Goal: Information Seeking & Learning: Check status

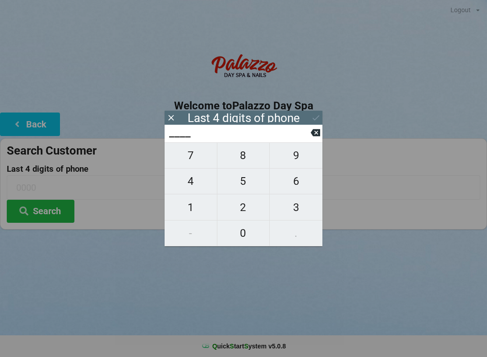
click at [303, 160] on span "9" at bounding box center [296, 155] width 53 height 19
type input "9___"
click at [298, 190] on span "6" at bounding box center [296, 180] width 53 height 19
type input "96__"
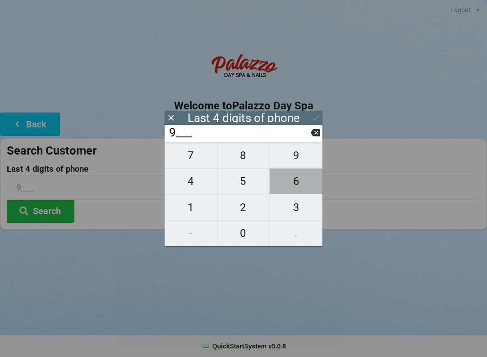
type input "96__"
click at [199, 188] on span "4" at bounding box center [191, 180] width 52 height 19
type input "964_"
click at [189, 188] on span "4" at bounding box center [191, 180] width 52 height 19
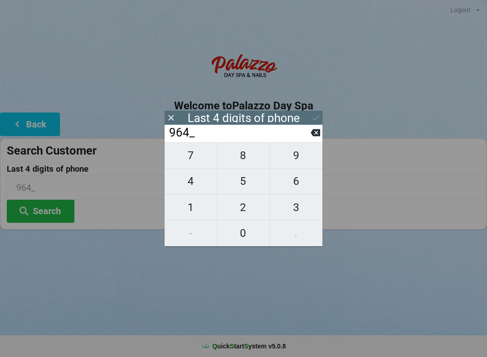
type input "9644"
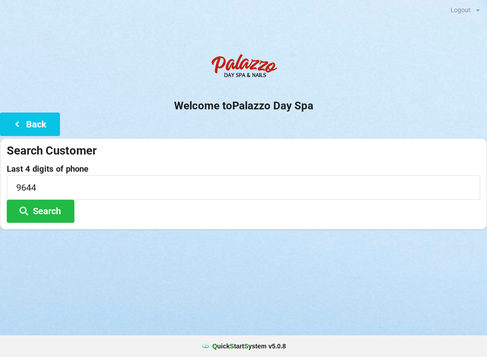
click at [58, 215] on button "Search" at bounding box center [41, 210] width 68 height 23
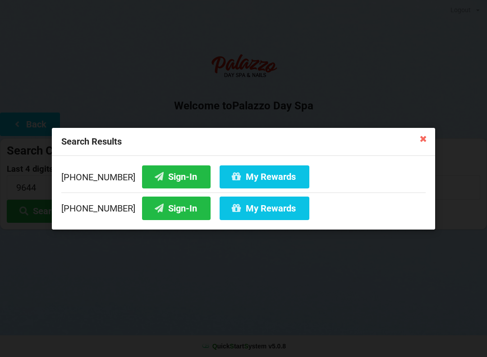
click at [150, 174] on button "Sign-In" at bounding box center [176, 176] width 69 height 23
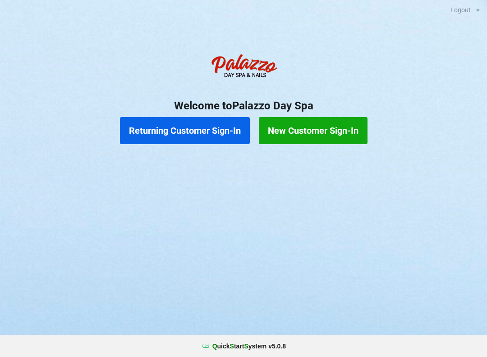
click at [218, 133] on button "Returning Customer Sign-In" at bounding box center [185, 130] width 130 height 27
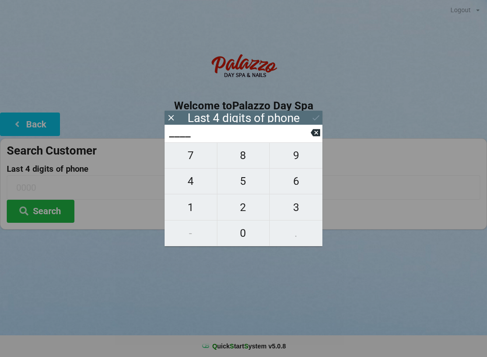
click at [200, 188] on span "4" at bounding box center [191, 180] width 52 height 19
type input "4___"
click at [305, 184] on span "6" at bounding box center [296, 180] width 53 height 19
type input "46__"
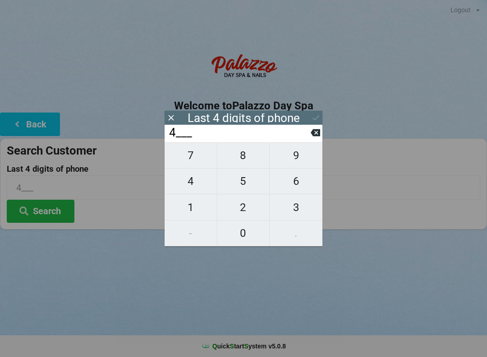
type input "46__"
click at [296, 156] on span "9" at bounding box center [296, 155] width 53 height 19
type input "469_"
click at [197, 190] on span "4" at bounding box center [191, 180] width 52 height 19
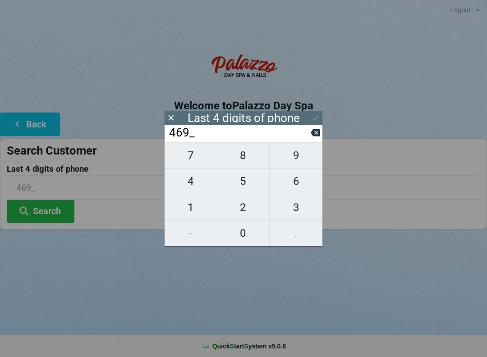
type input "4694"
click at [314, 112] on button at bounding box center [315, 117] width 9 height 12
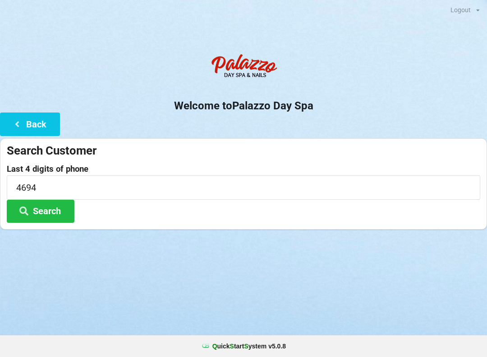
click at [66, 214] on button "Search" at bounding box center [41, 210] width 68 height 23
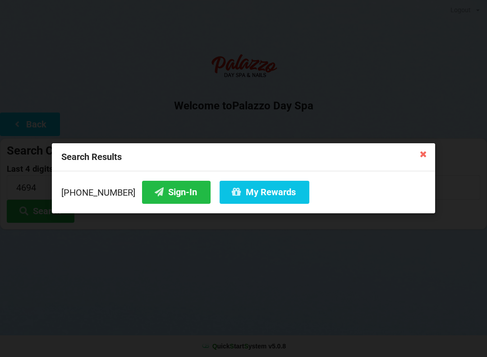
click at [162, 189] on button "Sign-In" at bounding box center [176, 192] width 69 height 23
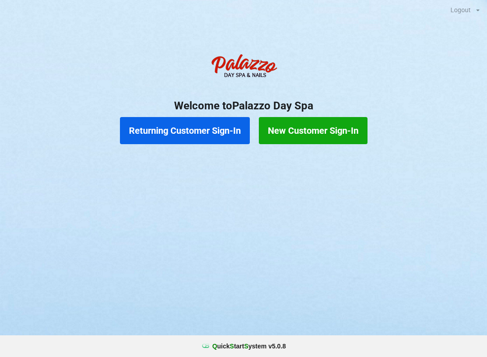
click at [190, 132] on button "Returning Customer Sign-In" at bounding box center [185, 130] width 130 height 27
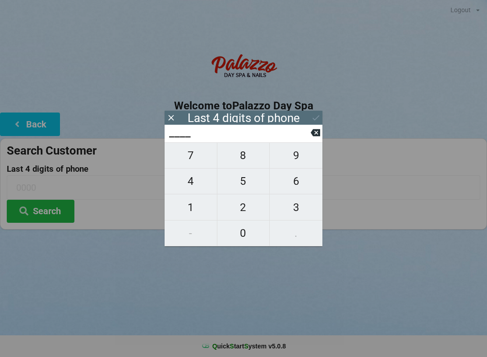
click at [193, 188] on span "4" at bounding box center [191, 180] width 52 height 19
type input "4___"
click at [192, 190] on span "4" at bounding box center [191, 180] width 52 height 19
type input "44__"
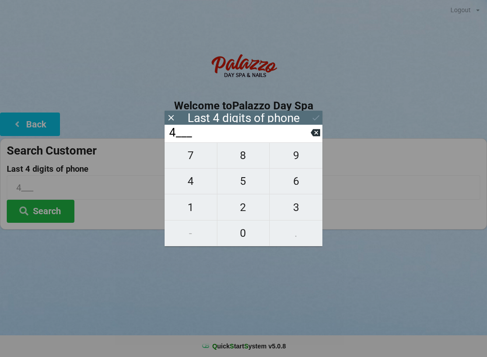
type input "44__"
click at [238, 240] on span "0" at bounding box center [244, 232] width 52 height 19
type input "440_"
click at [243, 237] on span "0" at bounding box center [244, 232] width 52 height 19
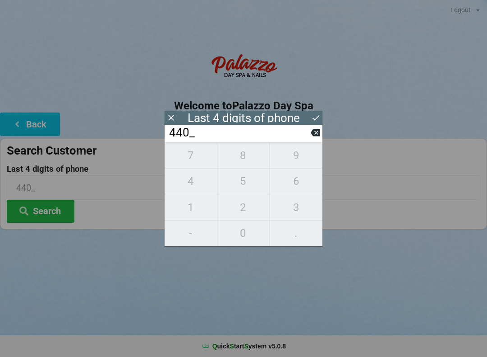
type input "4400"
click at [58, 209] on button "Search" at bounding box center [41, 210] width 68 height 23
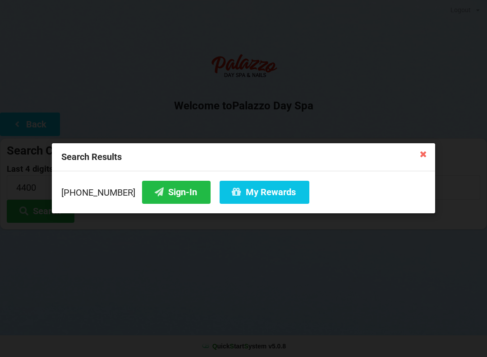
click at [161, 181] on button "Sign-In" at bounding box center [176, 192] width 69 height 23
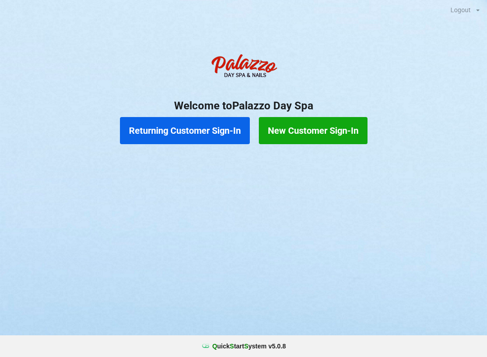
click at [191, 135] on button "Returning Customer Sign-In" at bounding box center [185, 130] width 130 height 27
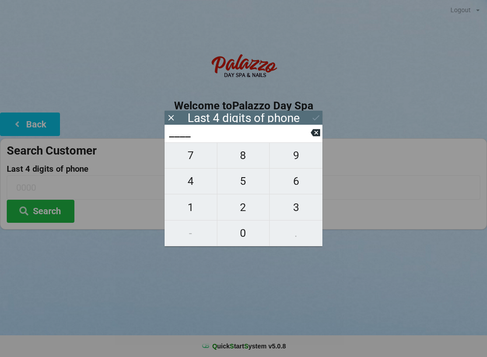
click at [197, 185] on span "4" at bounding box center [191, 180] width 52 height 19
type input "4___"
click at [247, 234] on span "0" at bounding box center [244, 232] width 52 height 19
type input "40__"
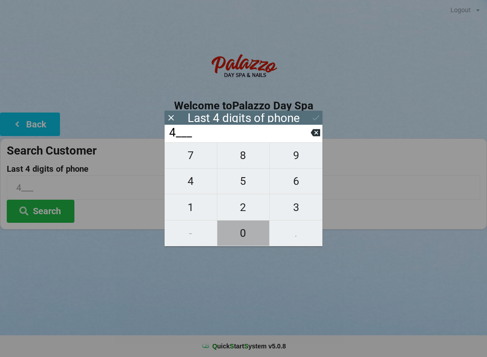
type input "40__"
click at [250, 233] on span "0" at bounding box center [244, 232] width 52 height 19
type input "400_"
click at [252, 232] on span "0" at bounding box center [244, 232] width 52 height 19
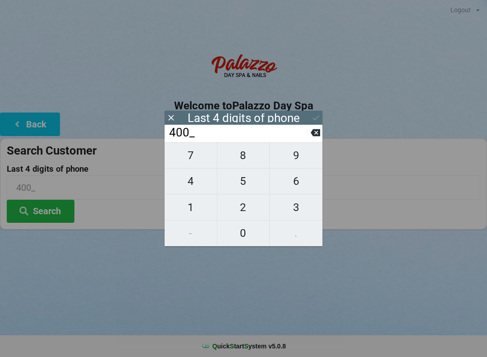
type input "4000"
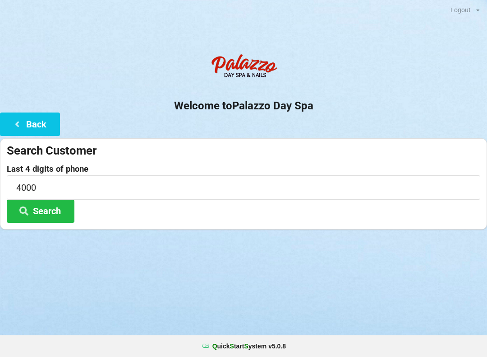
click at [55, 213] on button "Search" at bounding box center [41, 210] width 68 height 23
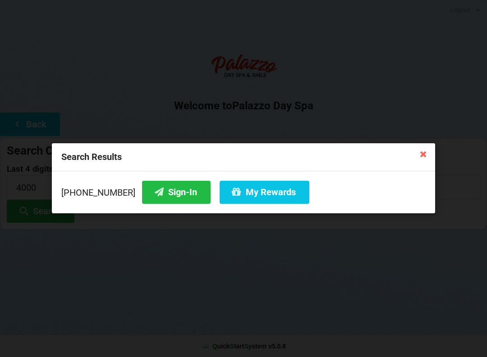
click at [163, 193] on button "Sign-In" at bounding box center [176, 192] width 69 height 23
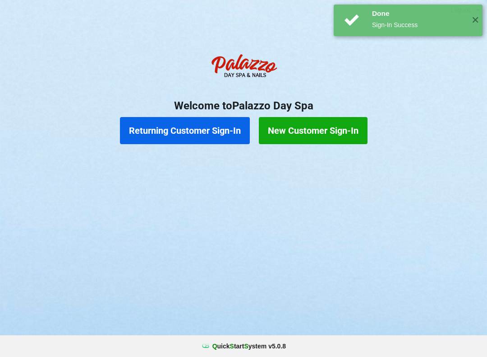
click at [188, 134] on button "Returning Customer Sign-In" at bounding box center [185, 130] width 130 height 27
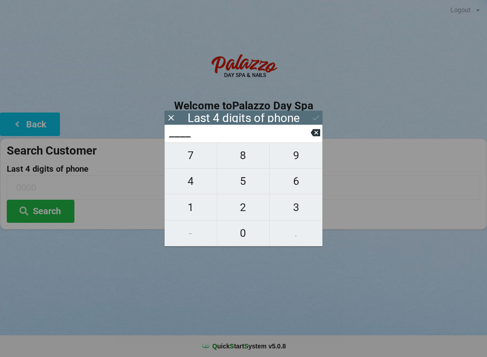
click at [246, 234] on span "0" at bounding box center [244, 232] width 52 height 19
type input "0___"
click at [194, 160] on span "7" at bounding box center [191, 155] width 52 height 19
type input "07__"
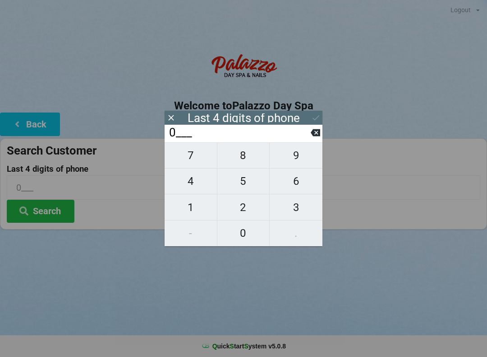
type input "07__"
click at [315, 136] on icon at bounding box center [315, 132] width 9 height 7
click at [195, 207] on span "1" at bounding box center [191, 207] width 52 height 19
type input "01__"
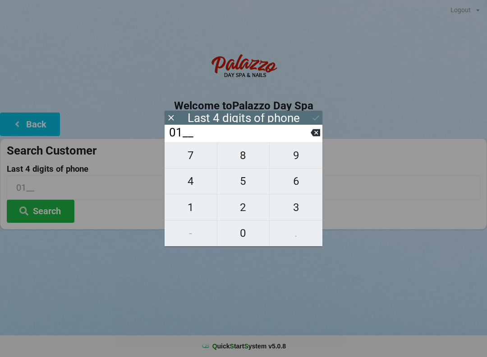
click at [296, 207] on span "3" at bounding box center [296, 207] width 53 height 19
type input "013_"
click at [303, 181] on span "6" at bounding box center [296, 180] width 53 height 19
type input "0136"
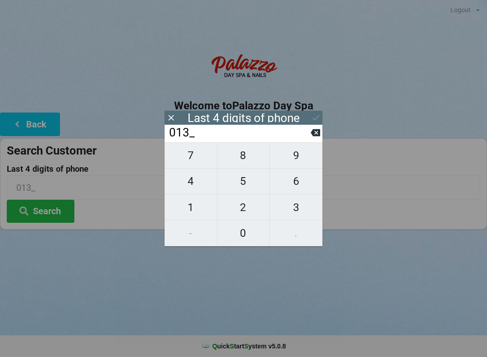
type input "0136"
click at [55, 209] on button "Search" at bounding box center [41, 210] width 68 height 23
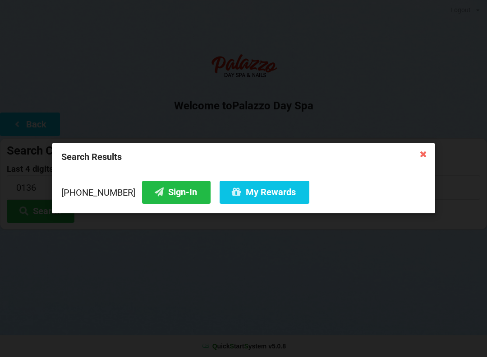
click at [430, 156] on icon at bounding box center [424, 153] width 14 height 14
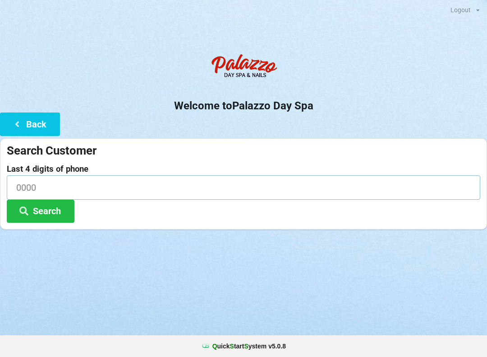
click at [81, 183] on input at bounding box center [244, 187] width 474 height 24
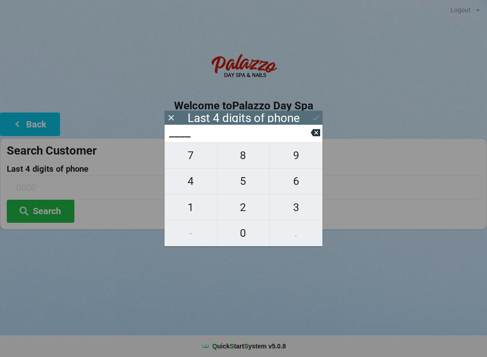
click at [199, 186] on span "4" at bounding box center [191, 180] width 52 height 19
type input "4___"
click at [296, 162] on span "9" at bounding box center [296, 155] width 53 height 19
type input "49__"
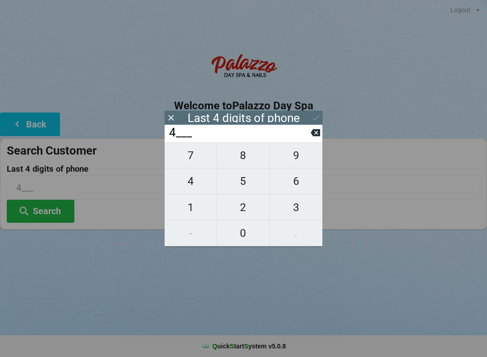
type input "49__"
click at [245, 162] on span "8" at bounding box center [244, 155] width 52 height 19
type input "498_"
click at [244, 236] on span "0" at bounding box center [244, 232] width 52 height 19
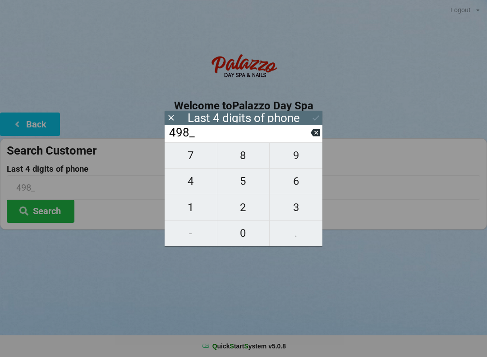
type input "4980"
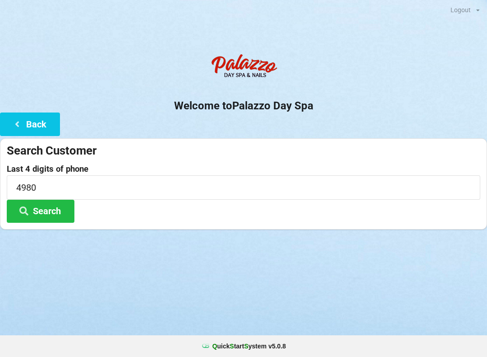
click at [57, 210] on button "Search" at bounding box center [41, 210] width 68 height 23
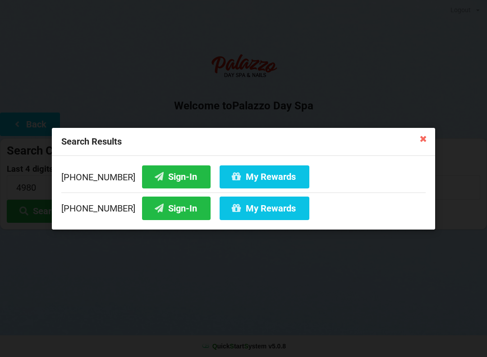
click at [421, 143] on icon at bounding box center [424, 138] width 14 height 14
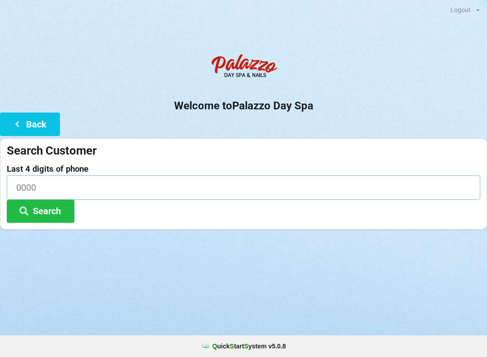
click at [86, 186] on input at bounding box center [244, 187] width 474 height 24
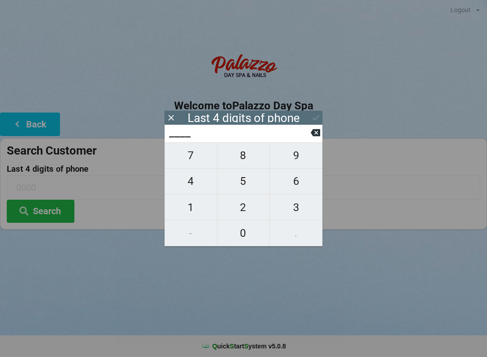
click at [298, 183] on span "6" at bounding box center [296, 180] width 53 height 19
type input "6___"
click at [299, 184] on span "6" at bounding box center [296, 180] width 53 height 19
type input "66__"
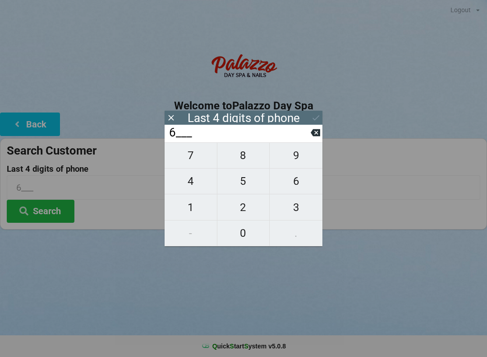
type input "66__"
click at [247, 190] on span "5" at bounding box center [244, 180] width 52 height 19
type input "665_"
click at [195, 159] on span "7" at bounding box center [191, 155] width 52 height 19
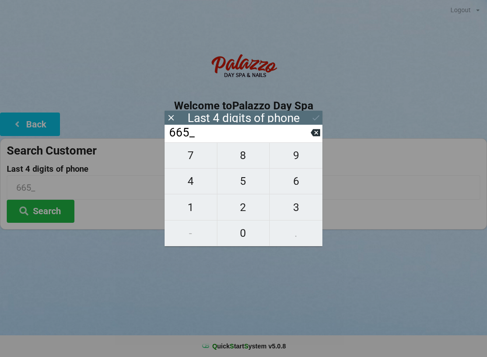
type input "6657"
click at [316, 119] on icon at bounding box center [316, 117] width 7 height 5
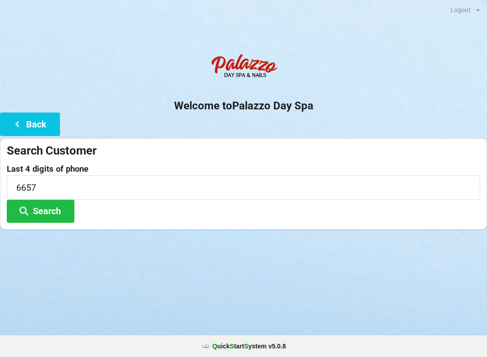
click at [50, 213] on button "Search" at bounding box center [41, 210] width 68 height 23
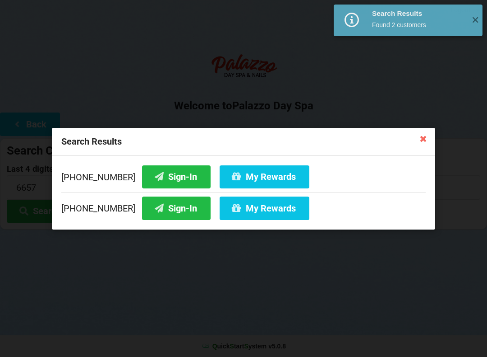
click at [261, 210] on button "My Rewards" at bounding box center [265, 207] width 90 height 23
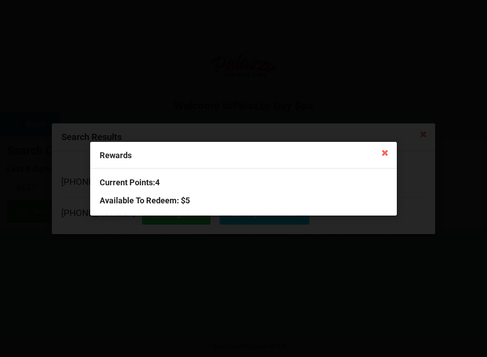
click at [383, 155] on icon at bounding box center [385, 152] width 14 height 14
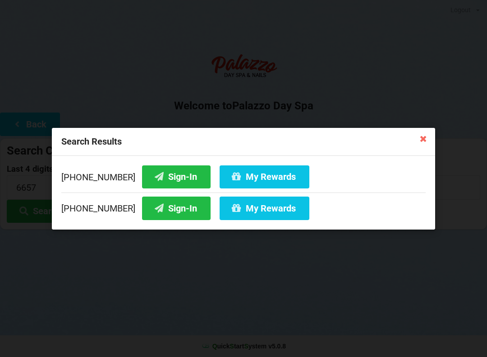
click at [419, 142] on icon at bounding box center [424, 138] width 14 height 14
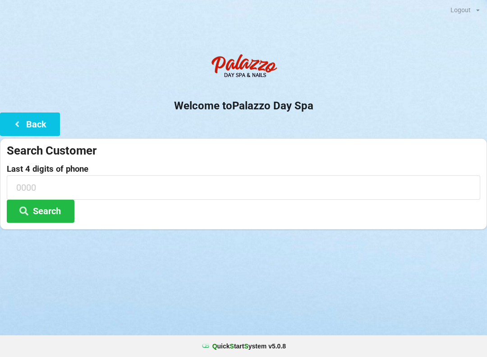
click at [46, 123] on button "Back" at bounding box center [30, 123] width 60 height 23
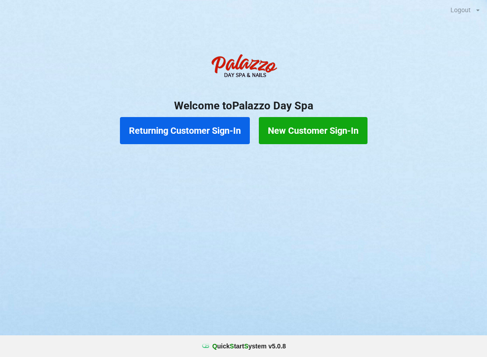
click at [165, 134] on button "Returning Customer Sign-In" at bounding box center [185, 130] width 130 height 27
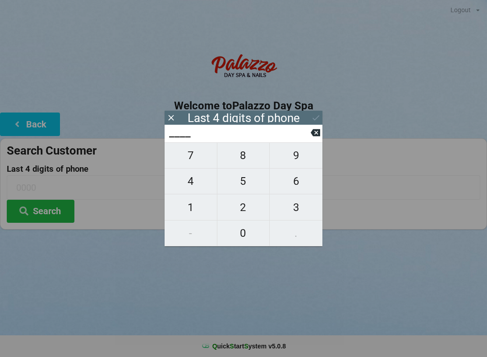
click at [293, 208] on span "3" at bounding box center [296, 207] width 53 height 19
type input "3___"
click at [185, 186] on span "4" at bounding box center [191, 180] width 52 height 19
type input "34__"
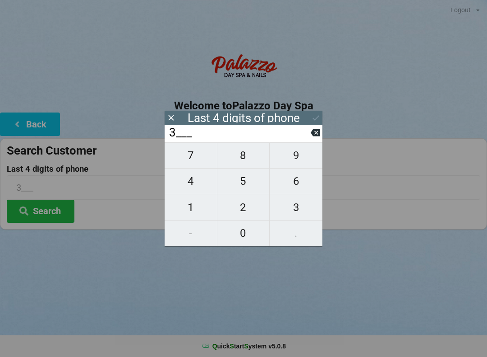
type input "34__"
click at [244, 187] on span "5" at bounding box center [244, 180] width 52 height 19
type input "345_"
click at [290, 190] on span "6" at bounding box center [296, 180] width 53 height 19
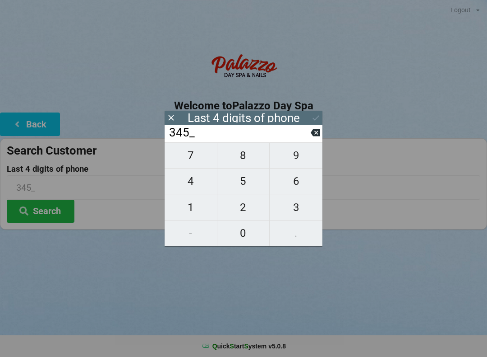
type input "3456"
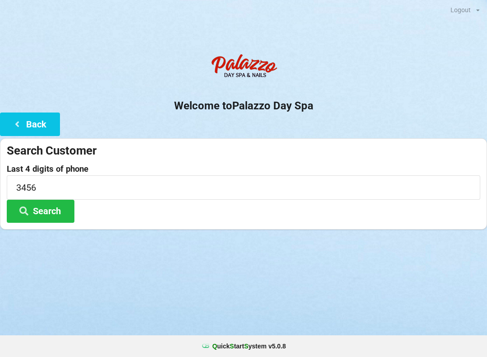
click at [320, 109] on h2 "Welcome to [GEOGRAPHIC_DATA]" at bounding box center [243, 106] width 487 height 14
click at [25, 213] on icon at bounding box center [24, 210] width 11 height 8
click at [46, 124] on button "Back" at bounding box center [30, 123] width 60 height 23
